Goal: Task Accomplishment & Management: Manage account settings

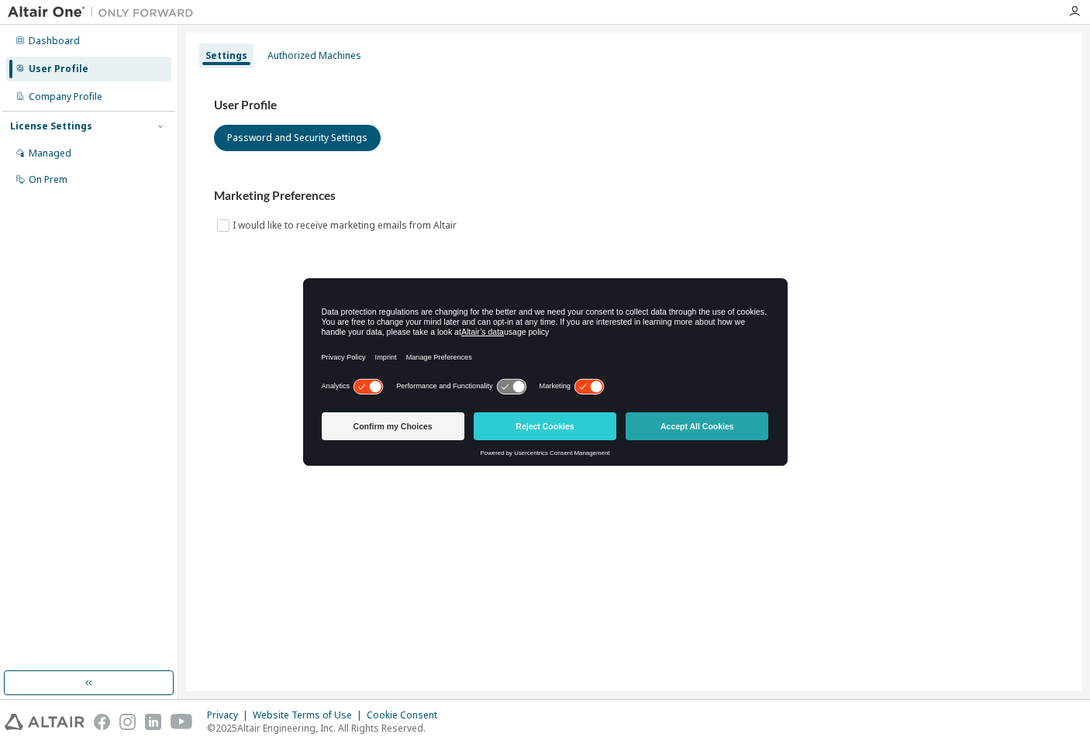
click at [684, 429] on button "Accept All Cookies" at bounding box center [697, 426] width 143 height 28
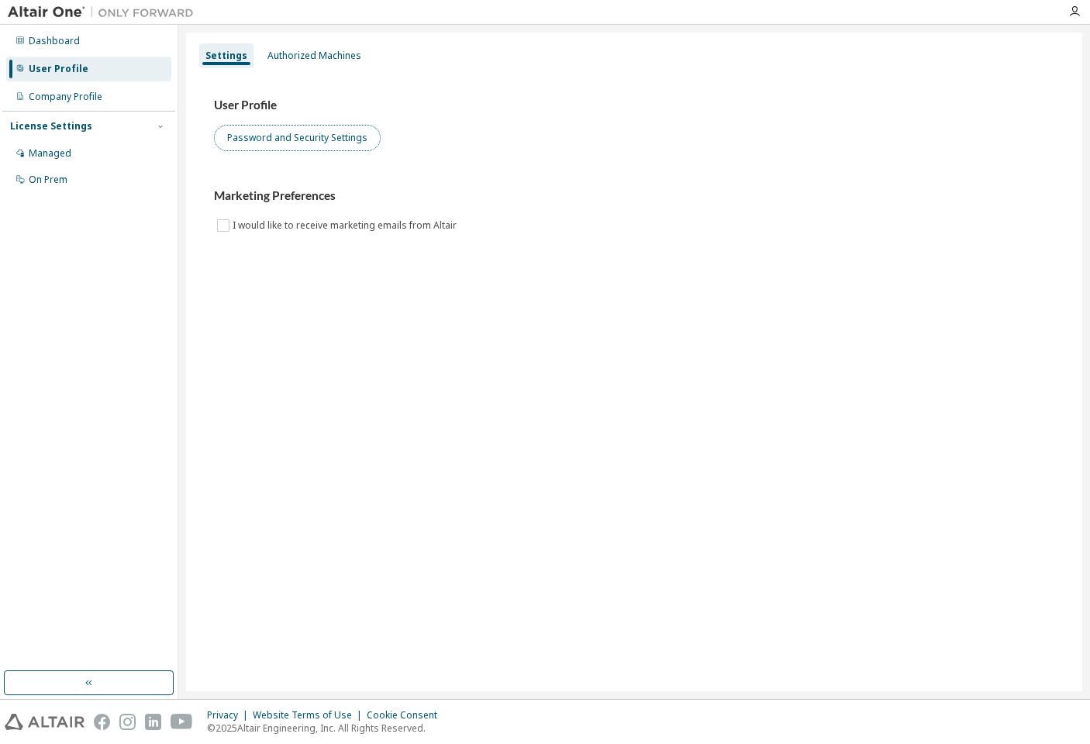
click at [264, 143] on button "Password and Security Settings" at bounding box center [297, 138] width 167 height 26
